Goal: Find contact information: Obtain details needed to contact an individual or organization

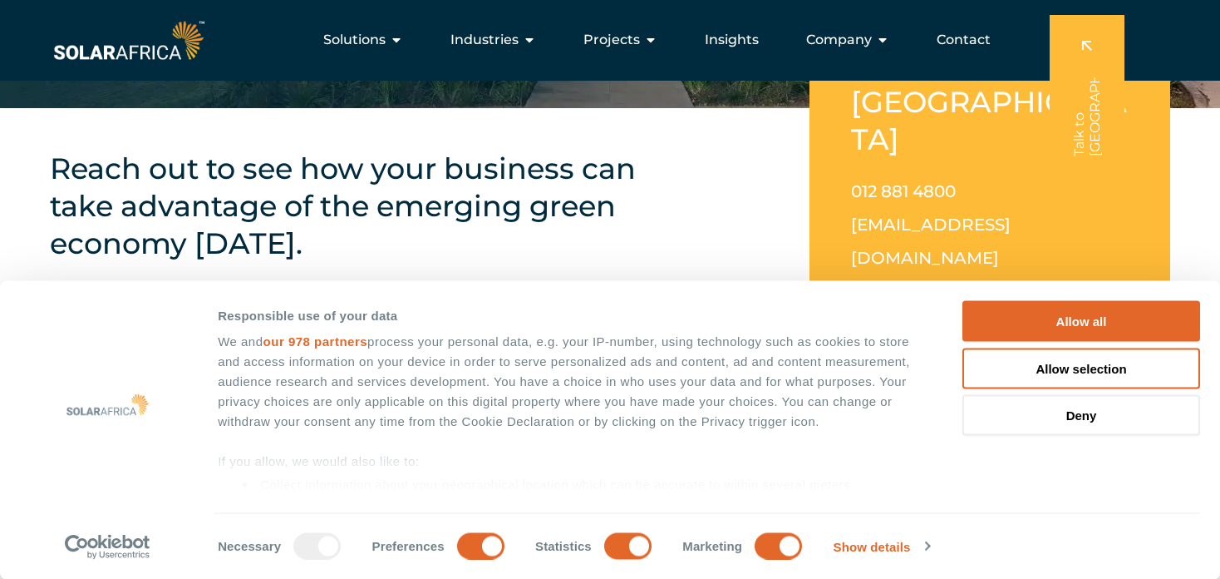
scroll to position [329, 0]
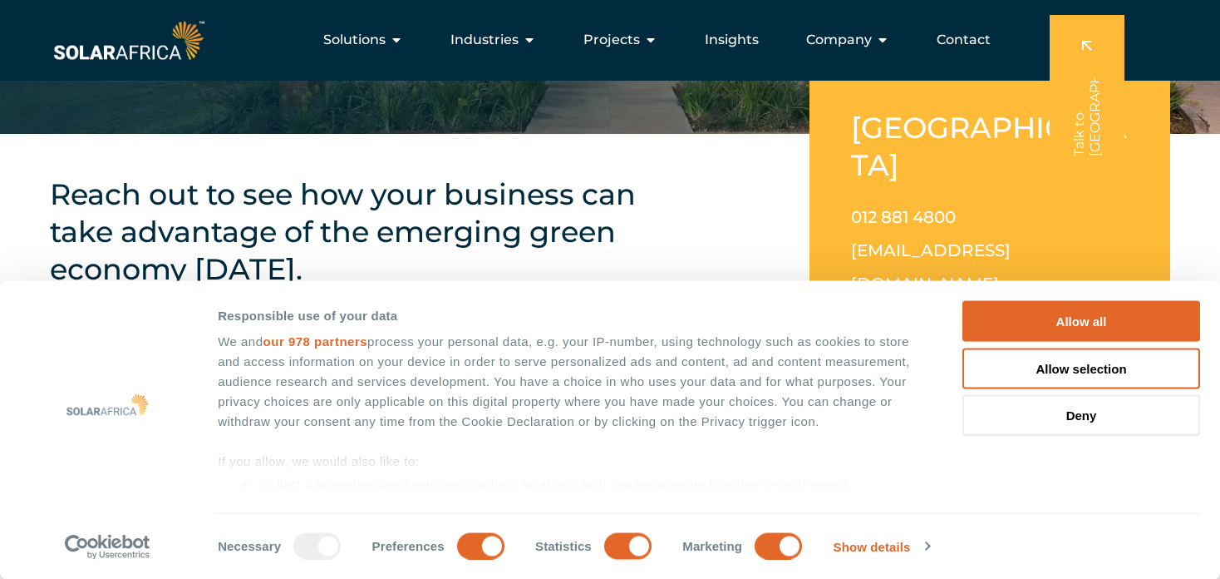
click at [960, 240] on link "[EMAIL_ADDRESS][DOMAIN_NAME]" at bounding box center [931, 266] width 160 height 53
drag, startPoint x: 1022, startPoint y: 212, endPoint x: 850, endPoint y: 221, distance: 171.5
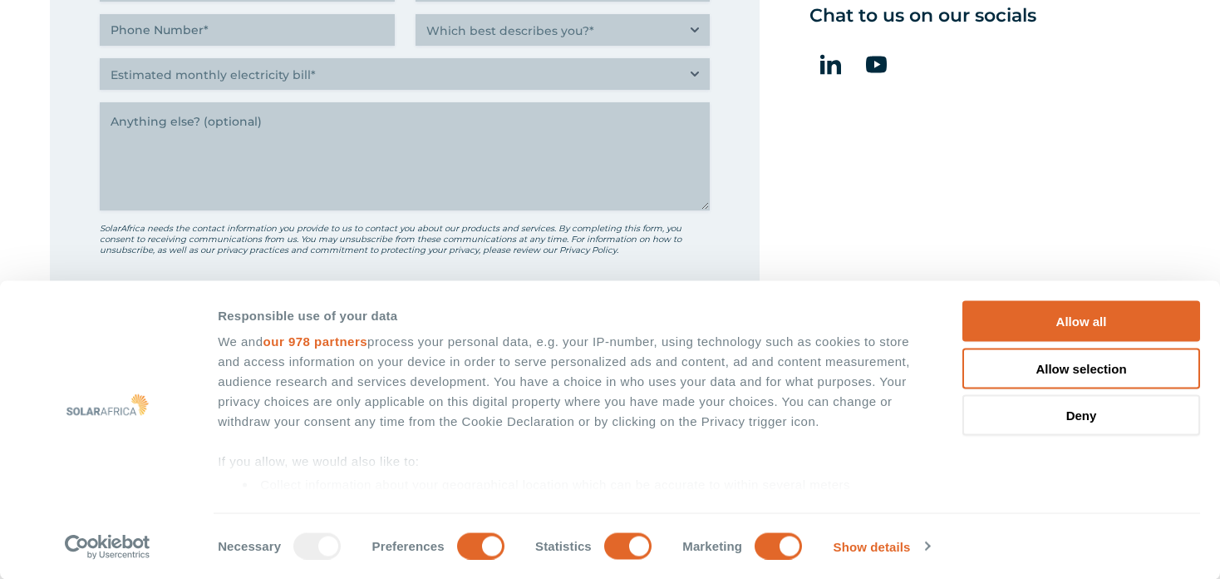
scroll to position [911, 0]
click at [1086, 324] on button "Allow all" at bounding box center [1082, 321] width 238 height 41
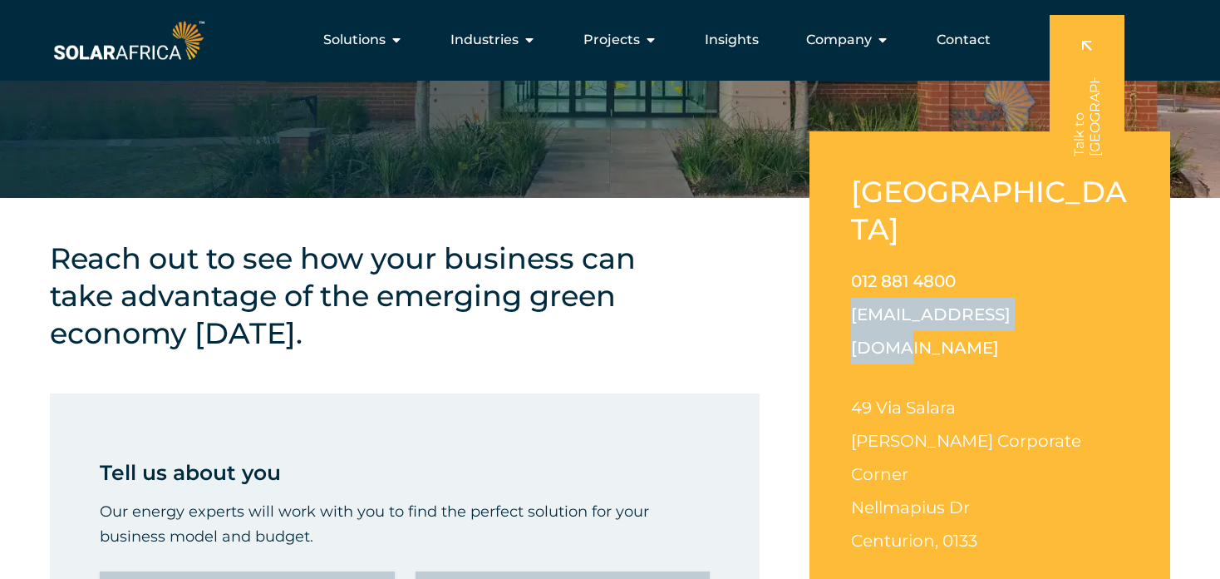
scroll to position [246, 0]
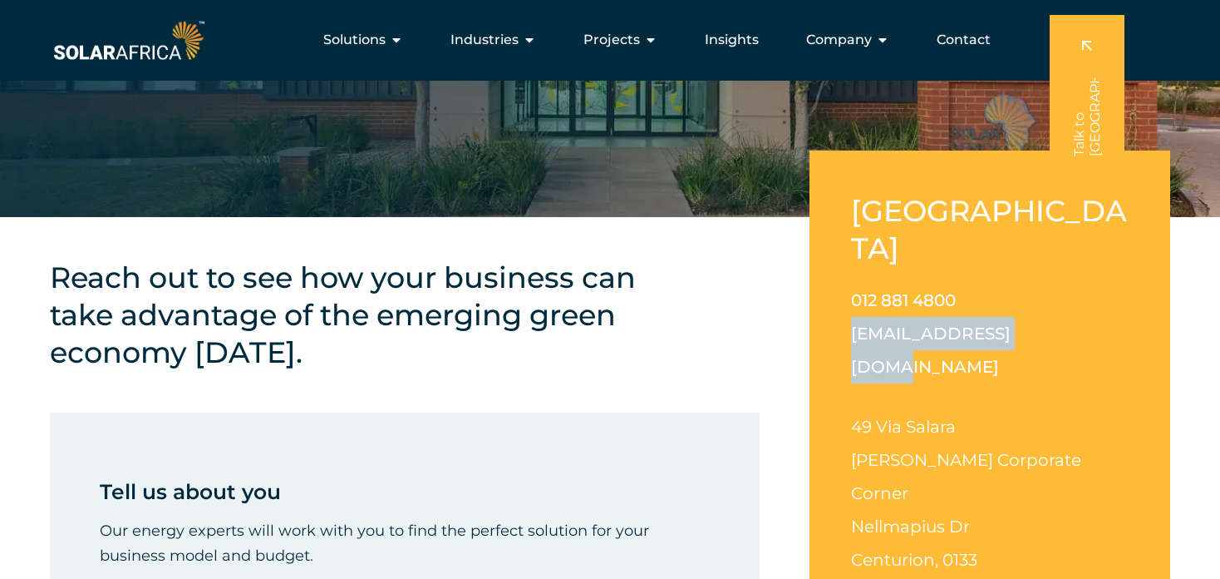
click at [984, 41] on span "Contact" at bounding box center [964, 40] width 54 height 20
